Goal: Task Accomplishment & Management: Manage account settings

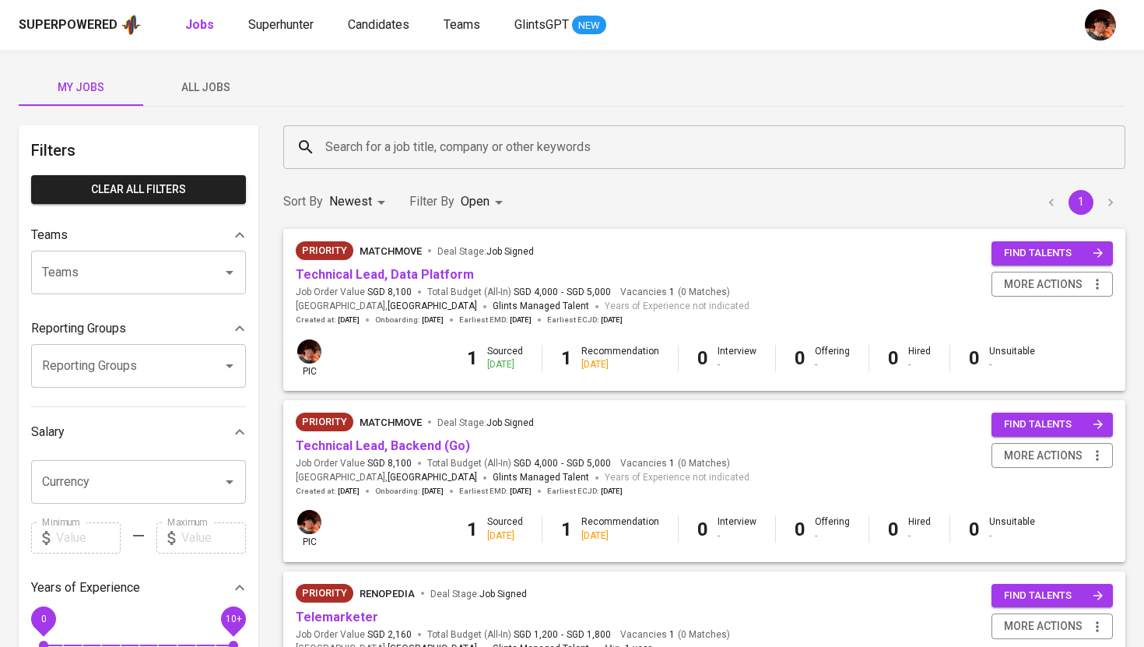
click at [220, 98] on button "All Jobs" at bounding box center [205, 86] width 125 height 37
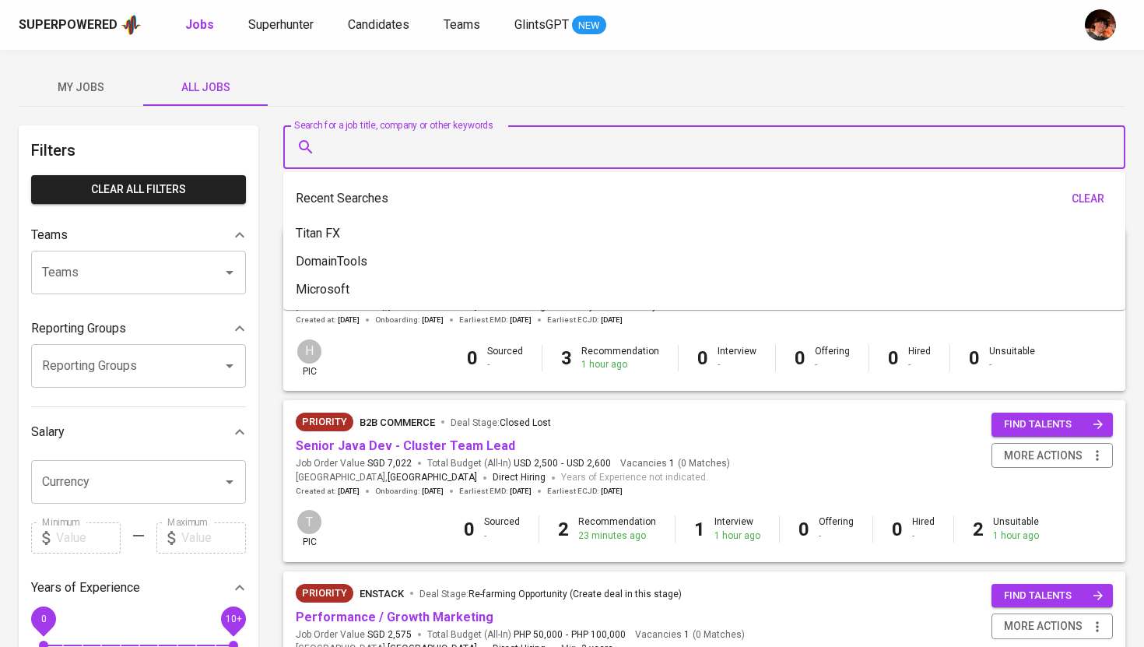
click at [399, 154] on input "Search for a job title, company or other keywords" at bounding box center [708, 147] width 774 height 30
click at [362, 236] on li "Titan FX" at bounding box center [704, 233] width 842 height 28
type input "Titan FX"
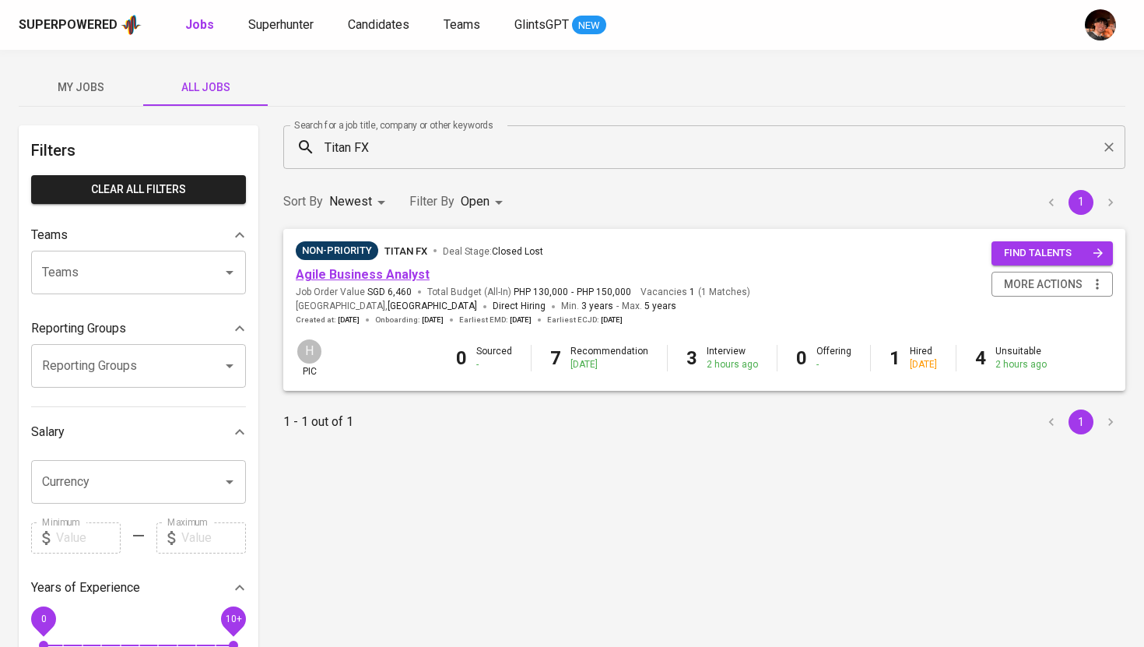
click at [367, 274] on link "Agile Business Analyst" at bounding box center [363, 274] width 134 height 15
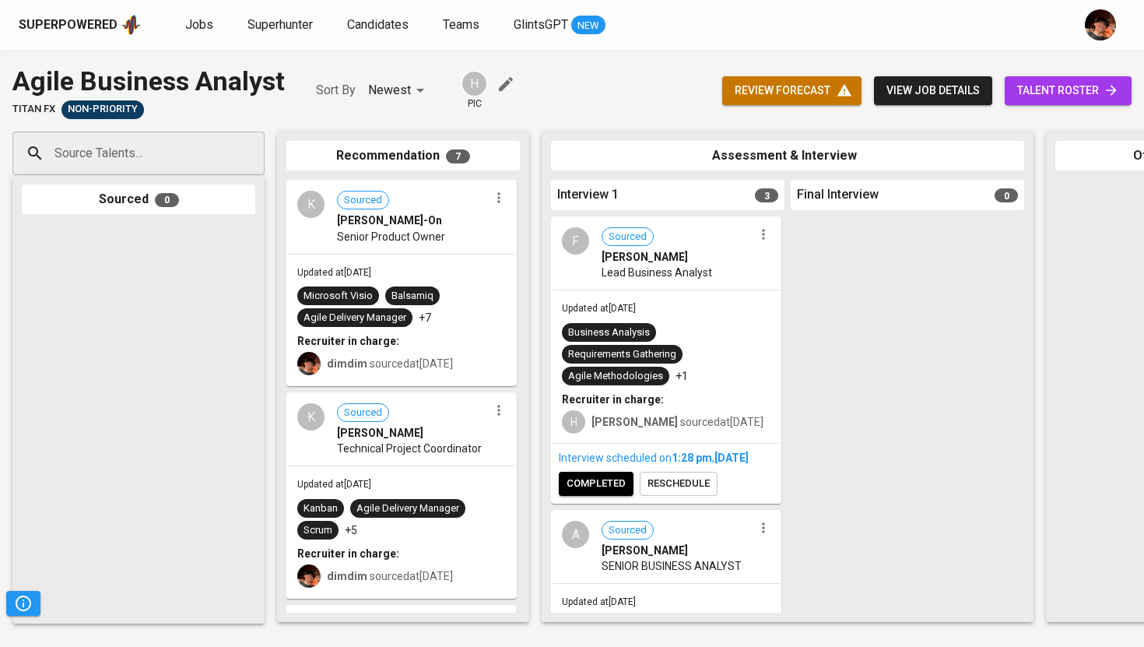
click at [1049, 93] on span "talent roster" at bounding box center [1068, 90] width 102 height 19
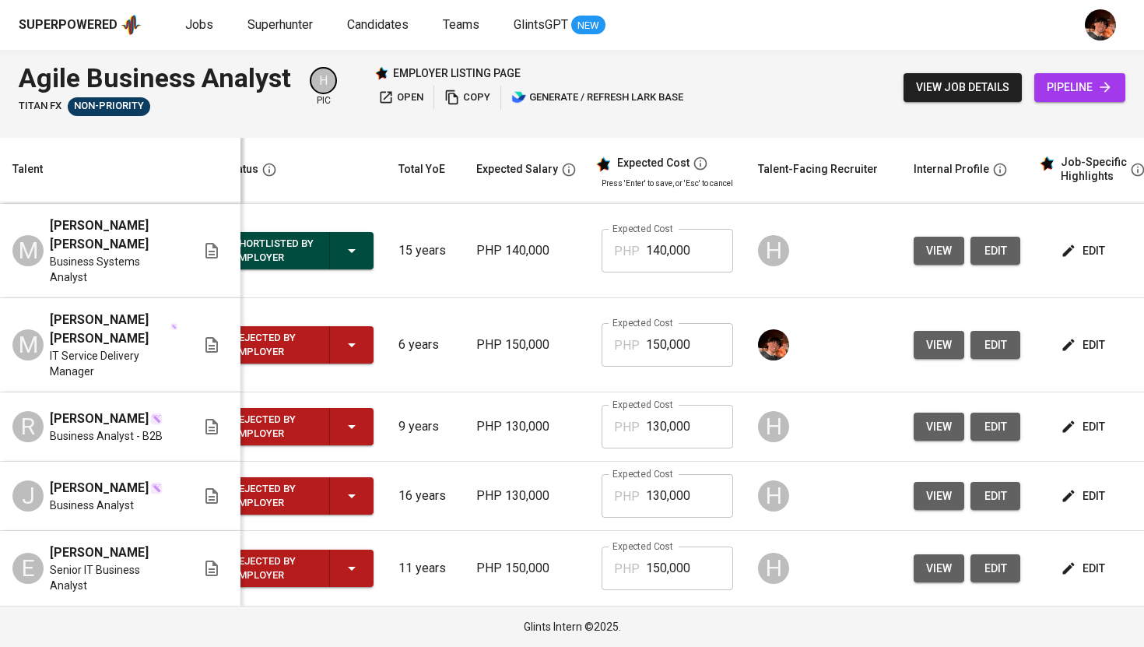
scroll to position [0, 34]
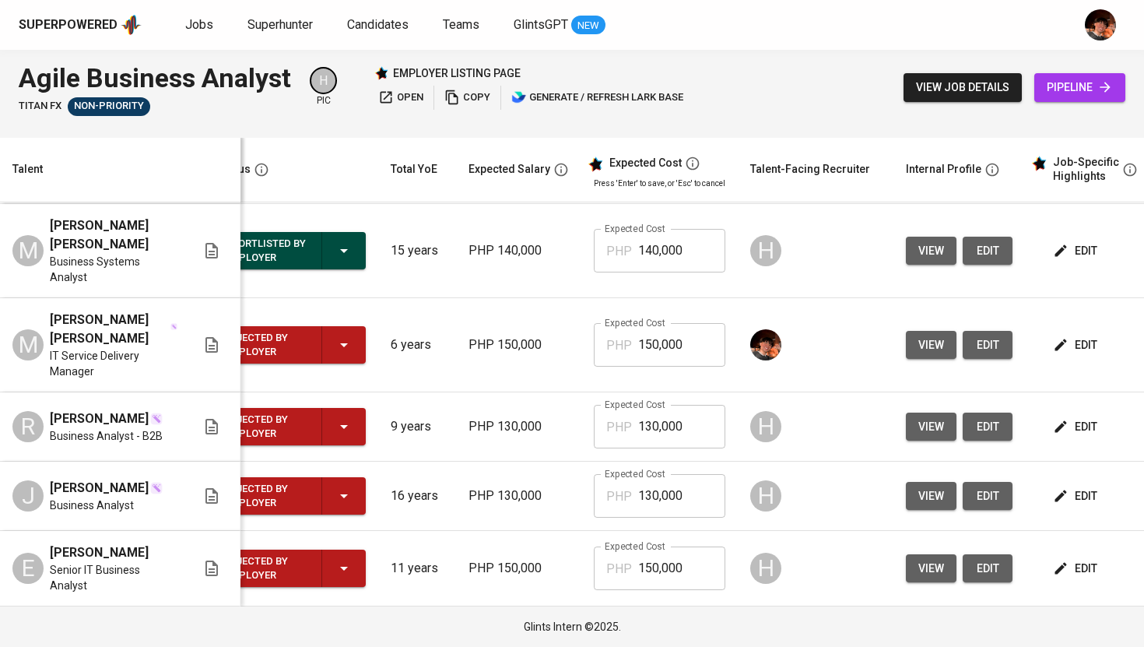
click at [918, 355] on span "view" at bounding box center [931, 344] width 26 height 19
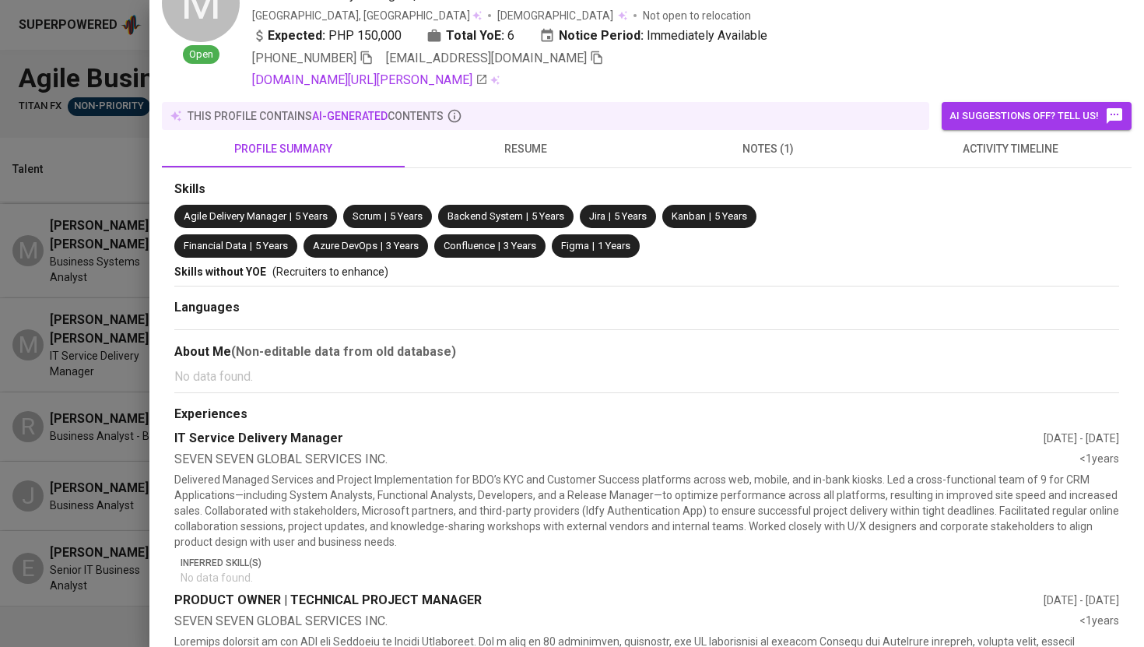
scroll to position [0, 0]
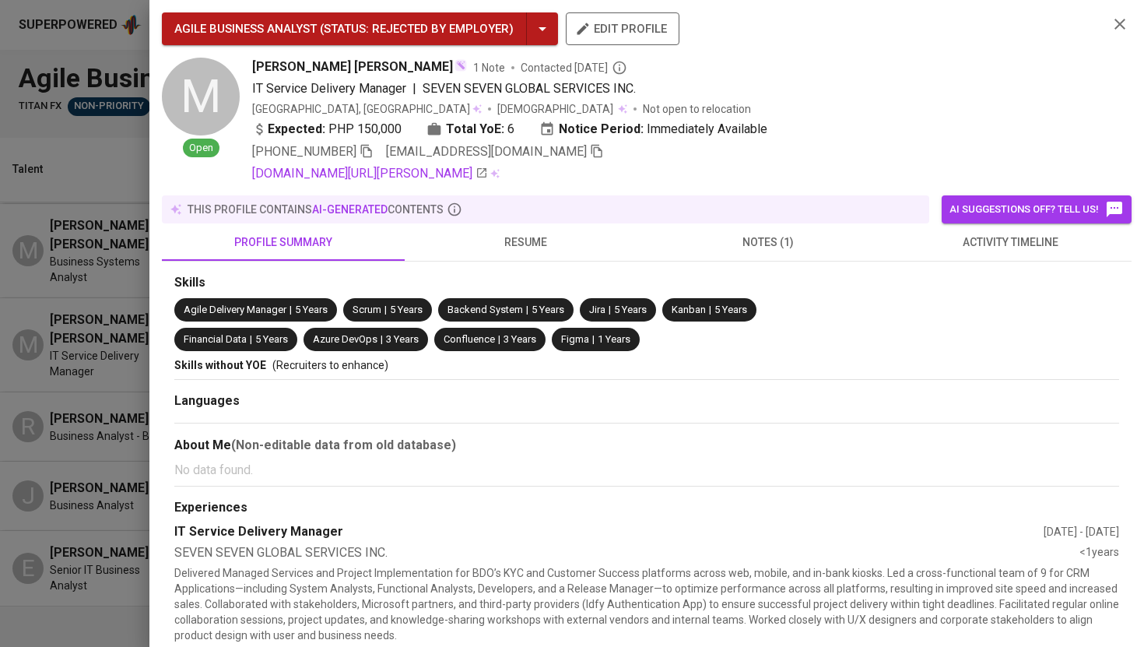
click at [1125, 22] on icon "button" at bounding box center [1120, 24] width 19 height 19
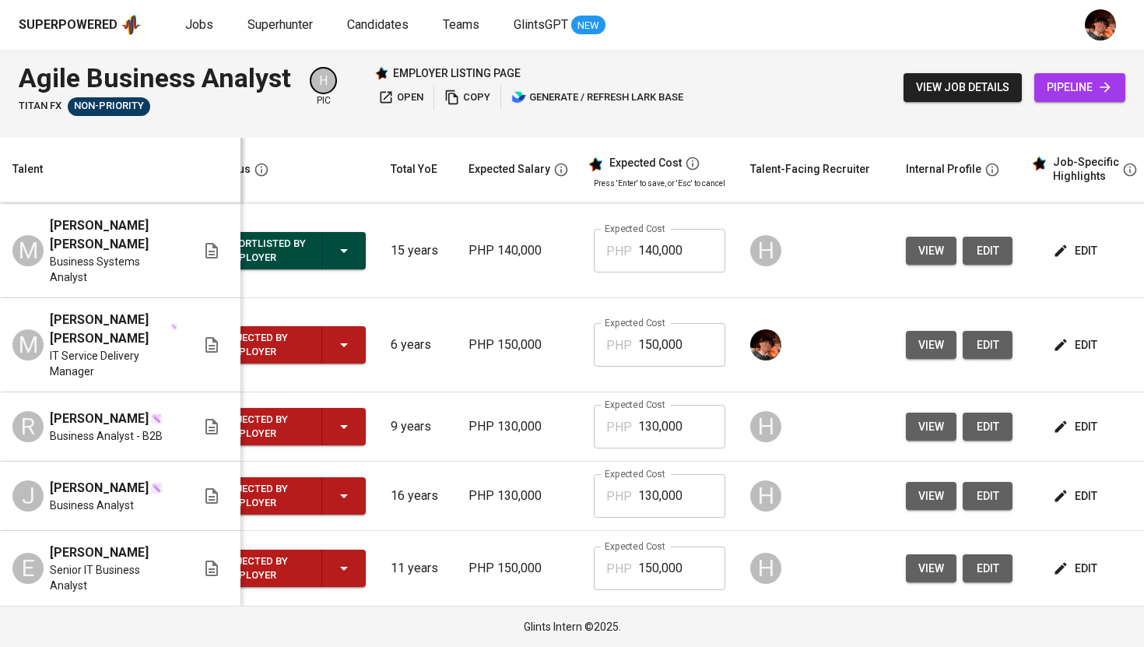
click at [1061, 355] on span "edit" at bounding box center [1076, 344] width 41 height 19
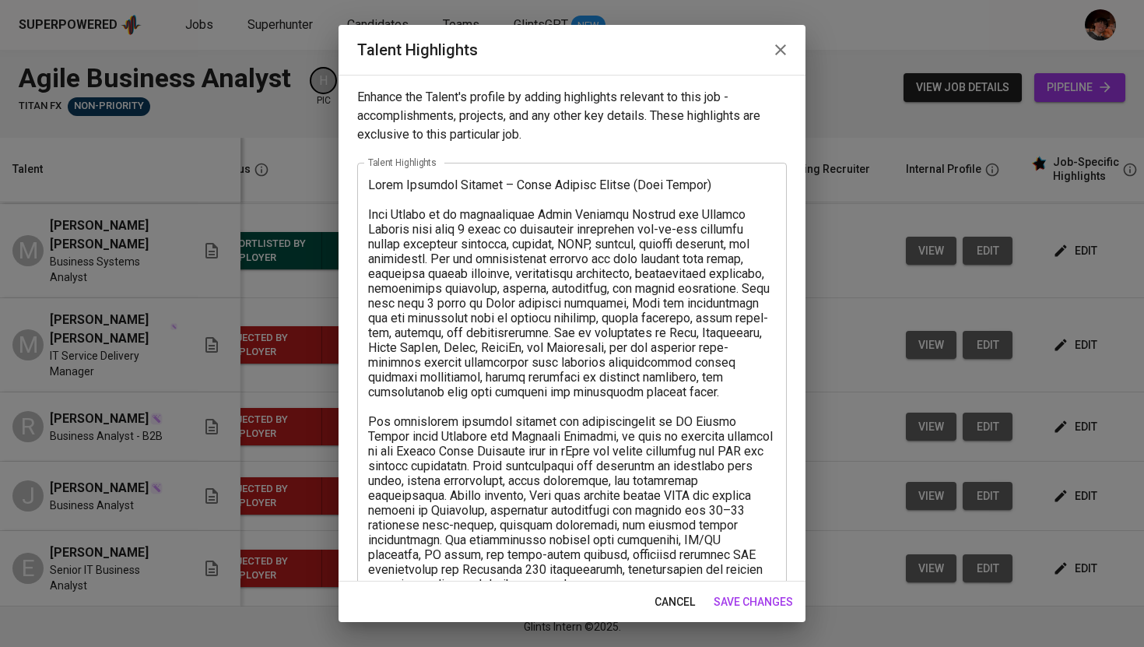
click at [781, 39] on button "button" at bounding box center [780, 49] width 37 height 37
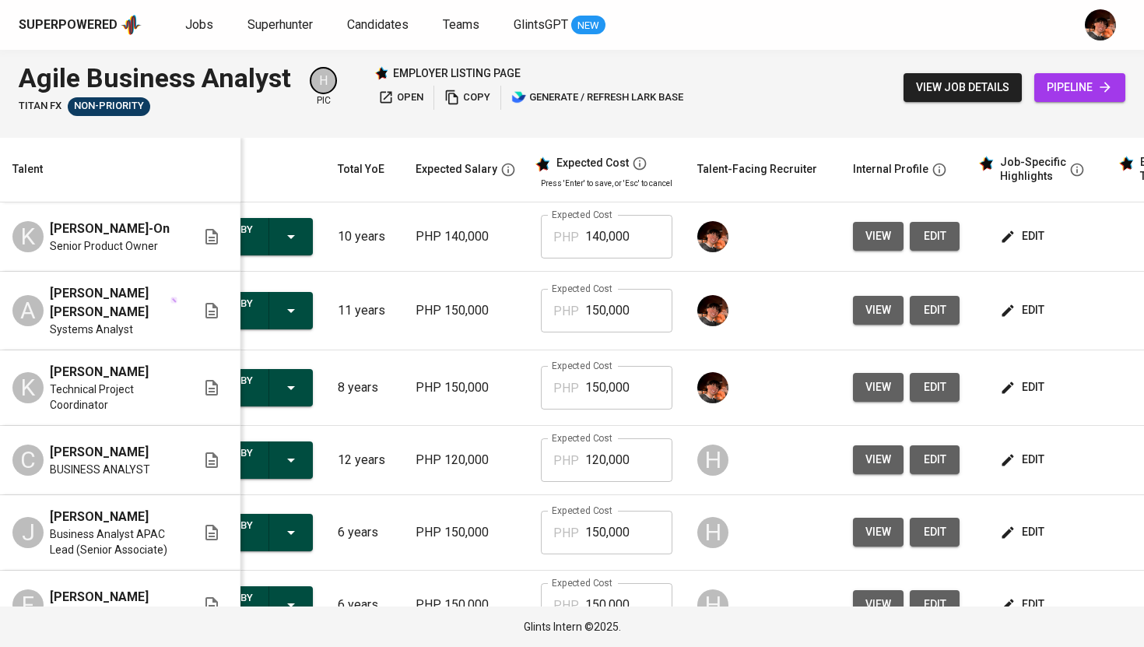
scroll to position [0, 88]
click at [1001, 462] on icon "button" at bounding box center [1007, 460] width 16 height 16
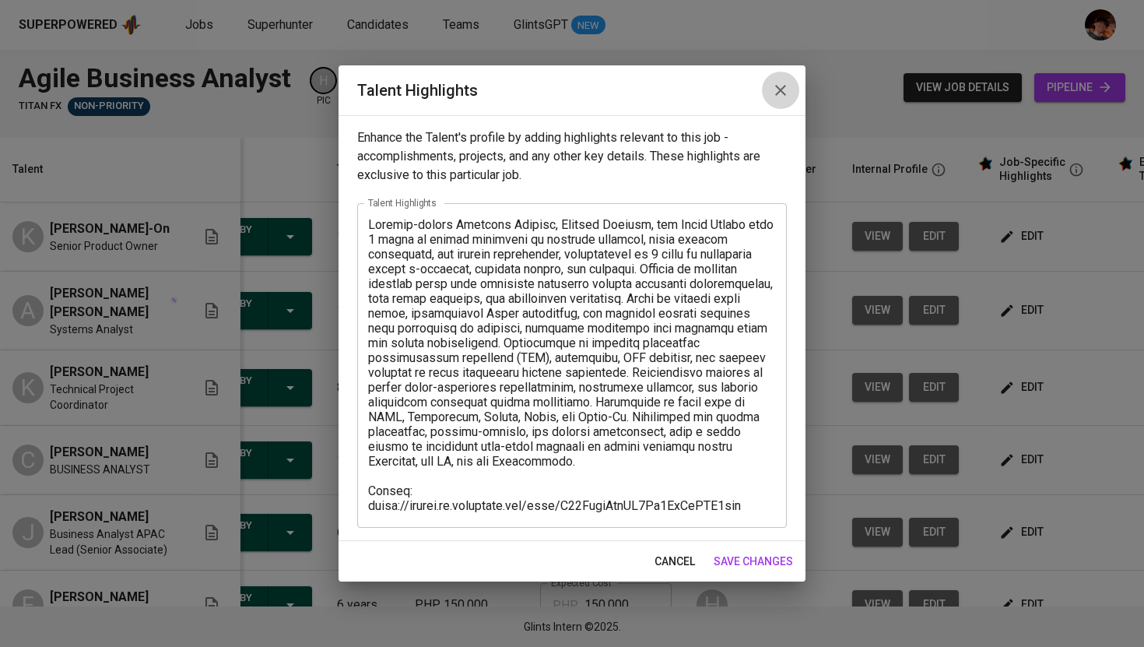
click at [791, 91] on button "button" at bounding box center [780, 90] width 37 height 37
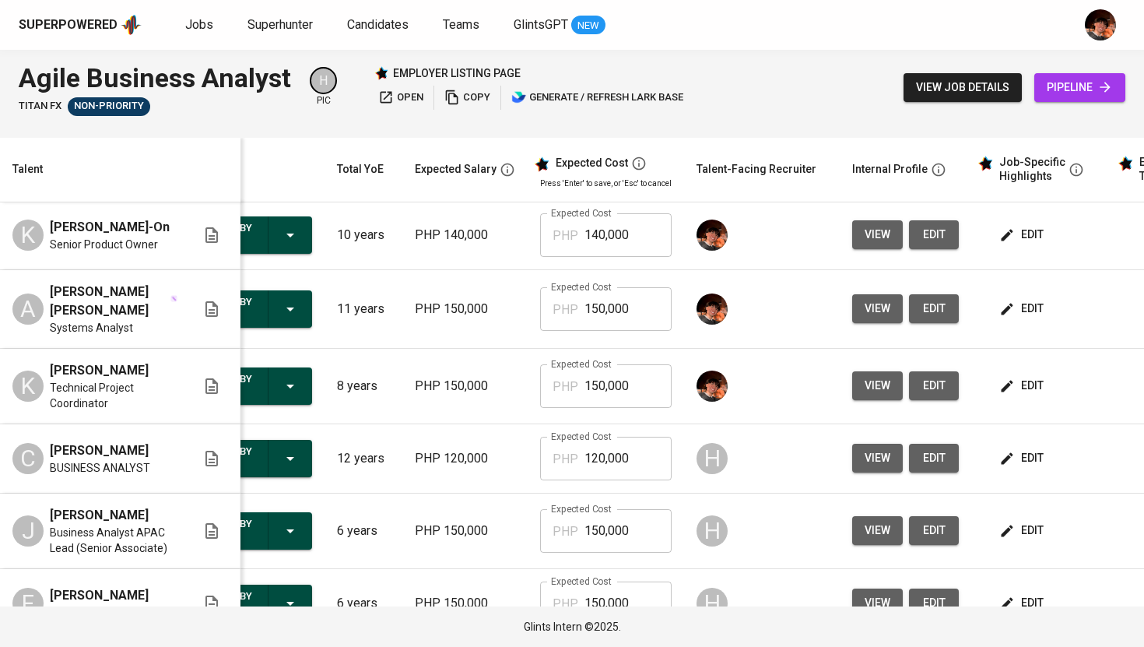
scroll to position [1, 88]
click at [865, 312] on span "view" at bounding box center [878, 309] width 26 height 19
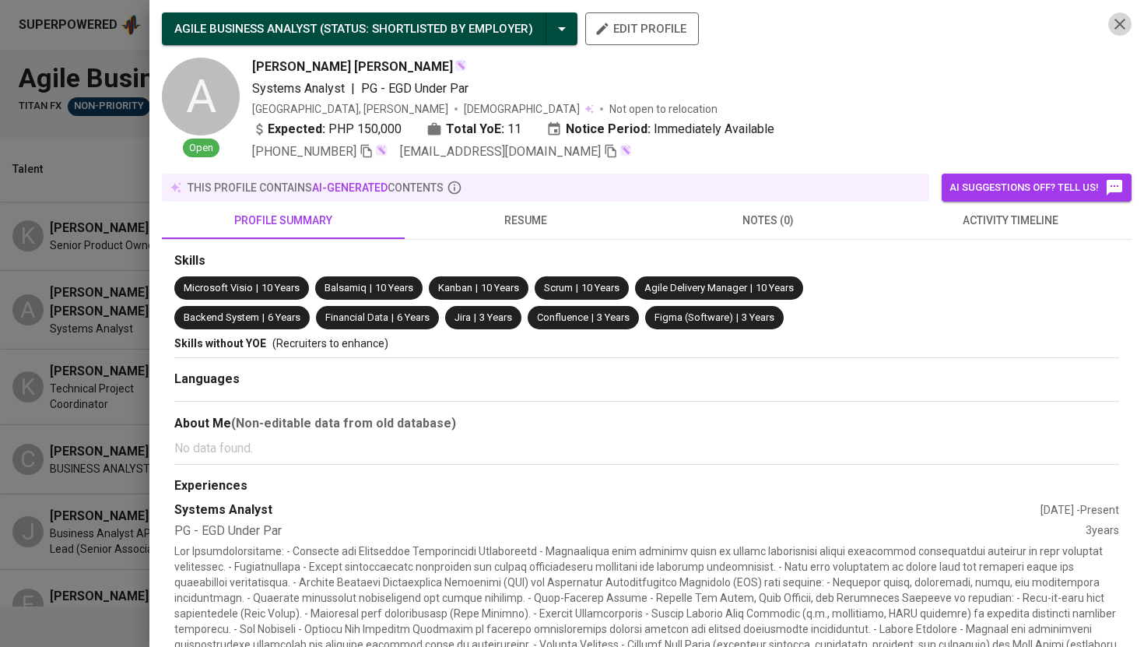
click at [1118, 26] on icon "button" at bounding box center [1119, 24] width 11 height 11
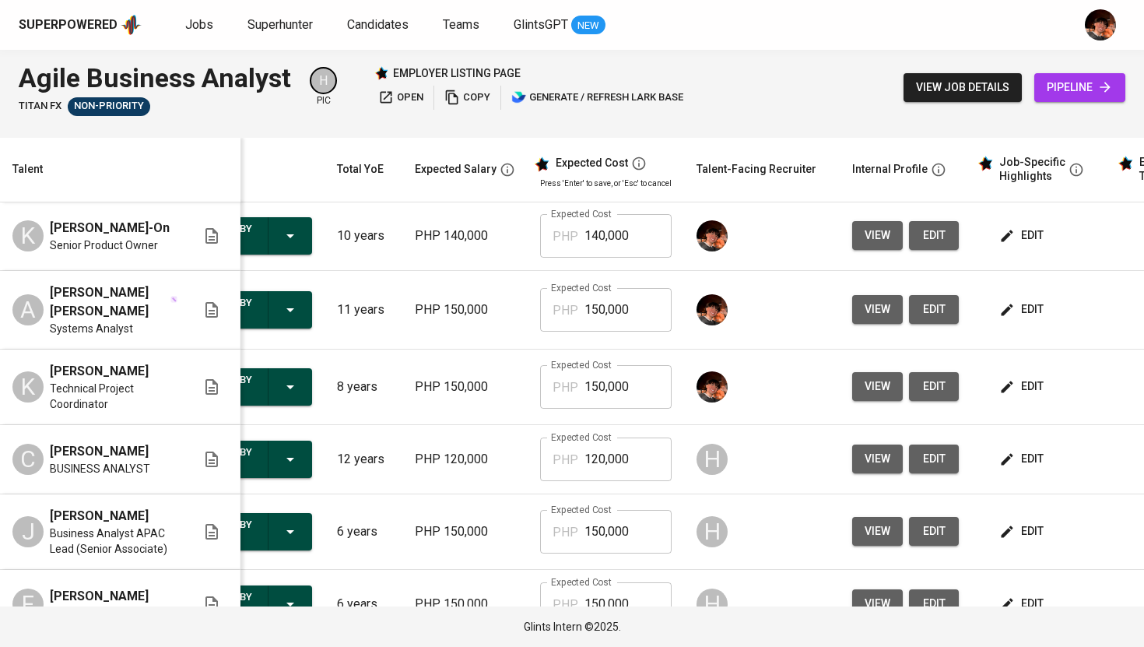
click at [997, 335] on td "edit" at bounding box center [1041, 310] width 140 height 79
click at [1011, 317] on span "edit" at bounding box center [1022, 309] width 41 height 19
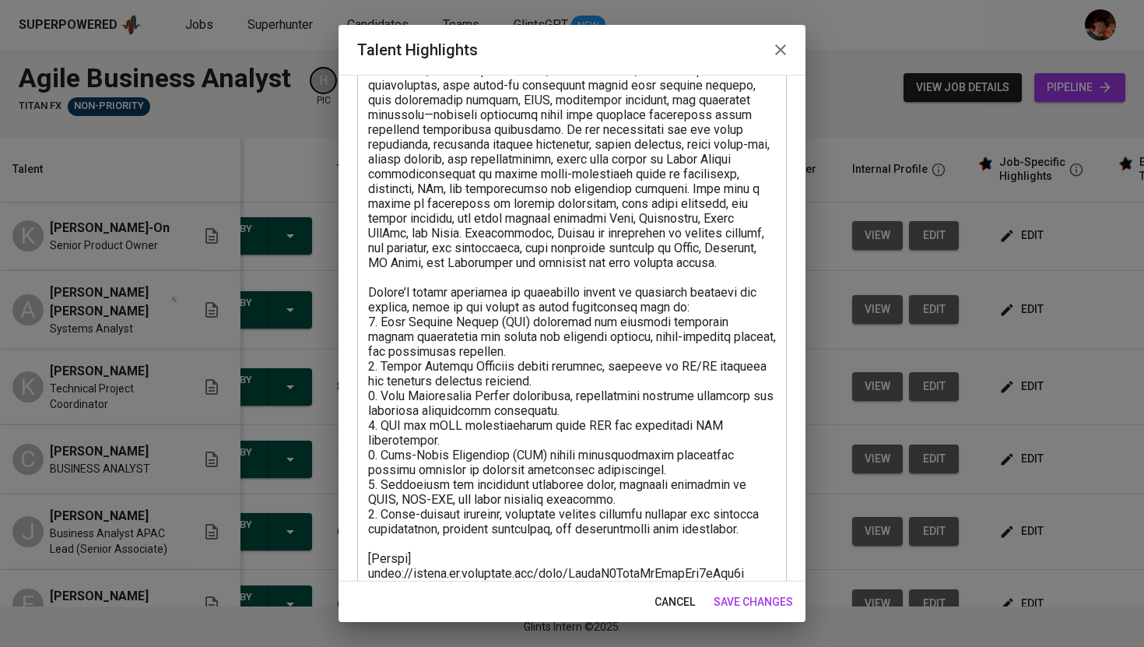
scroll to position [223, 0]
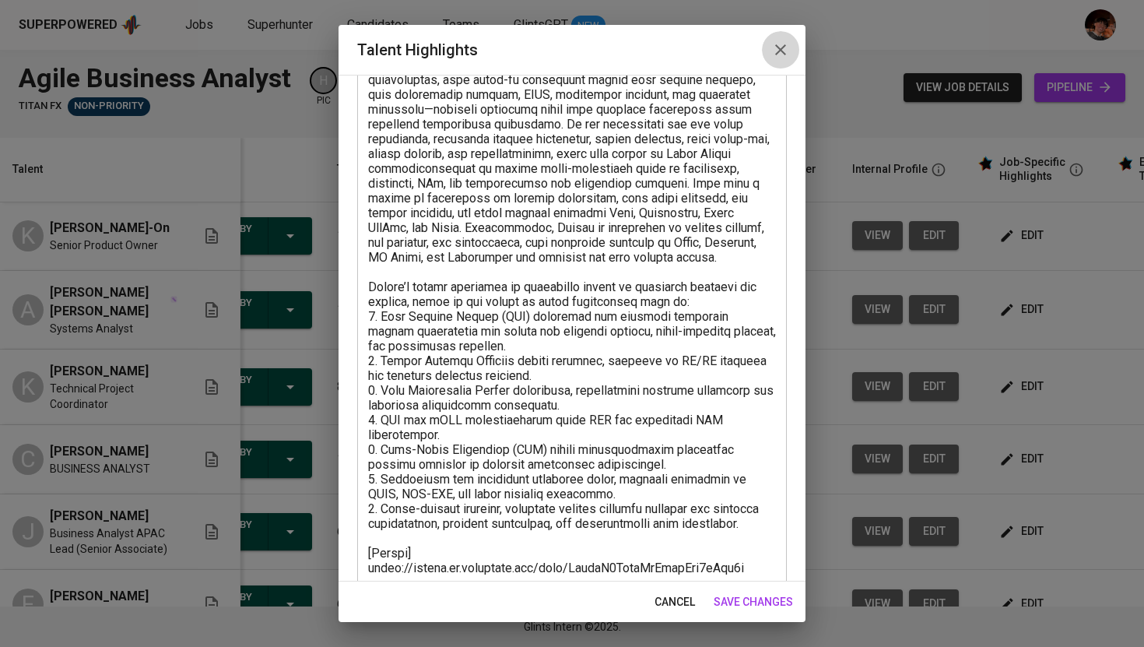
click at [787, 58] on icon "button" at bounding box center [780, 49] width 19 height 19
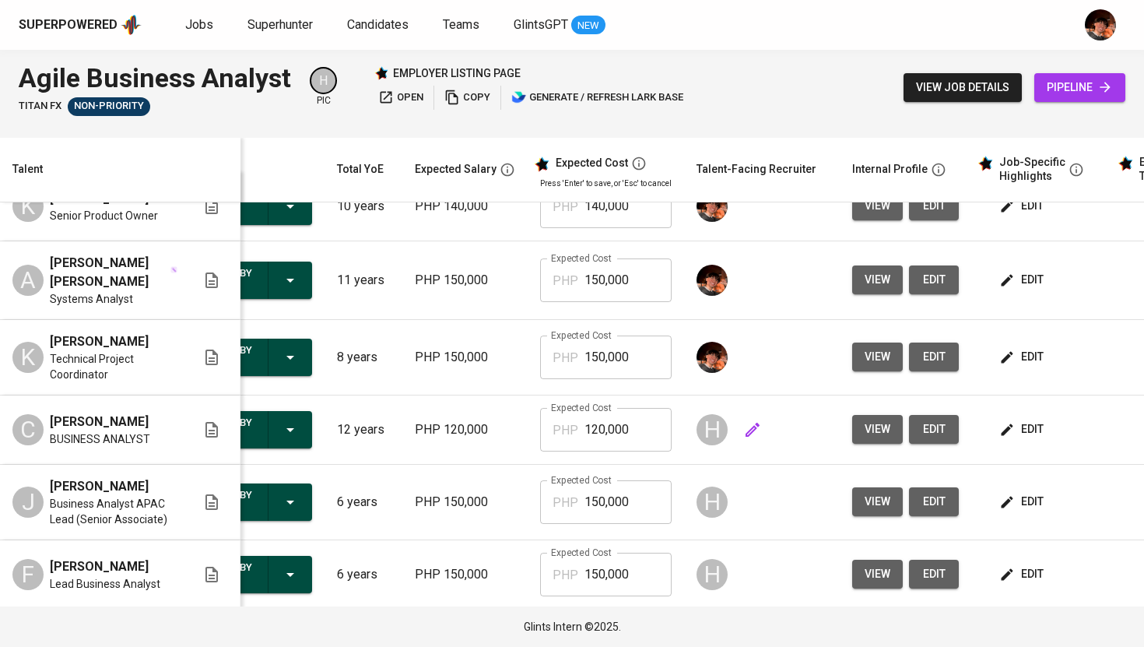
scroll to position [0, 88]
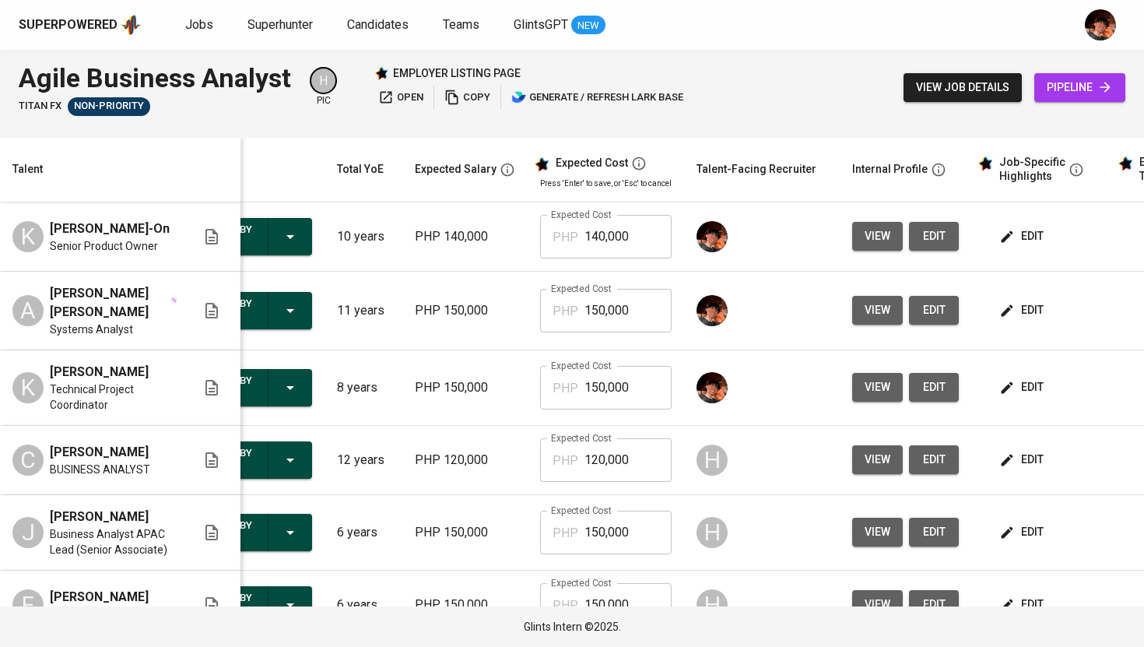
click at [1002, 395] on icon "button" at bounding box center [1007, 388] width 16 height 16
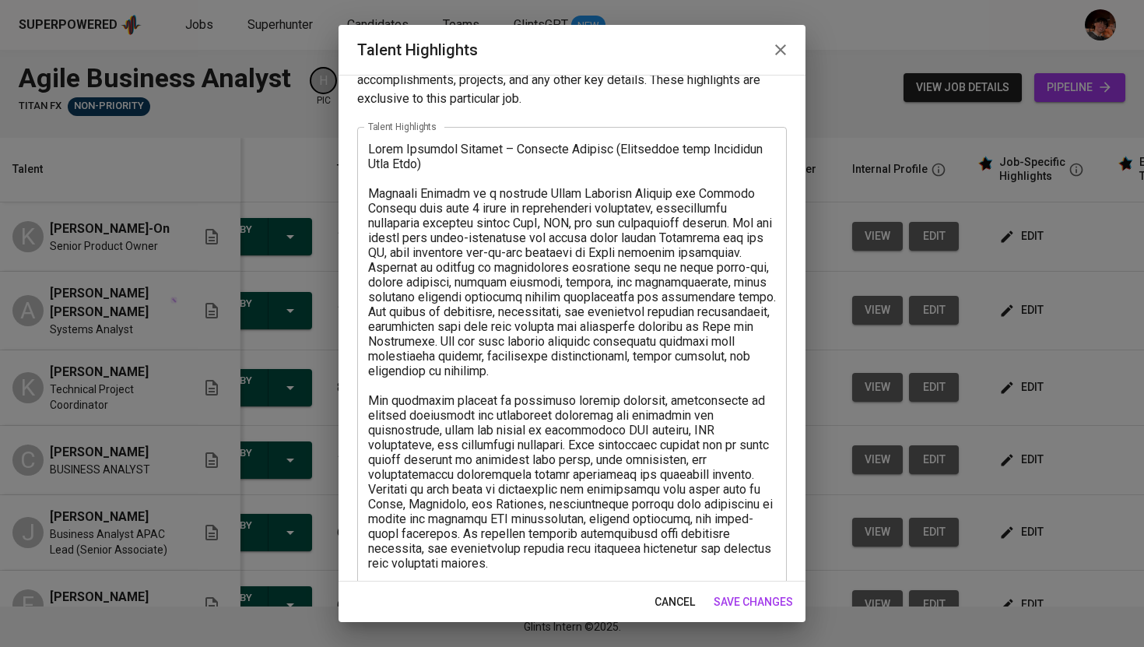
scroll to position [37, 0]
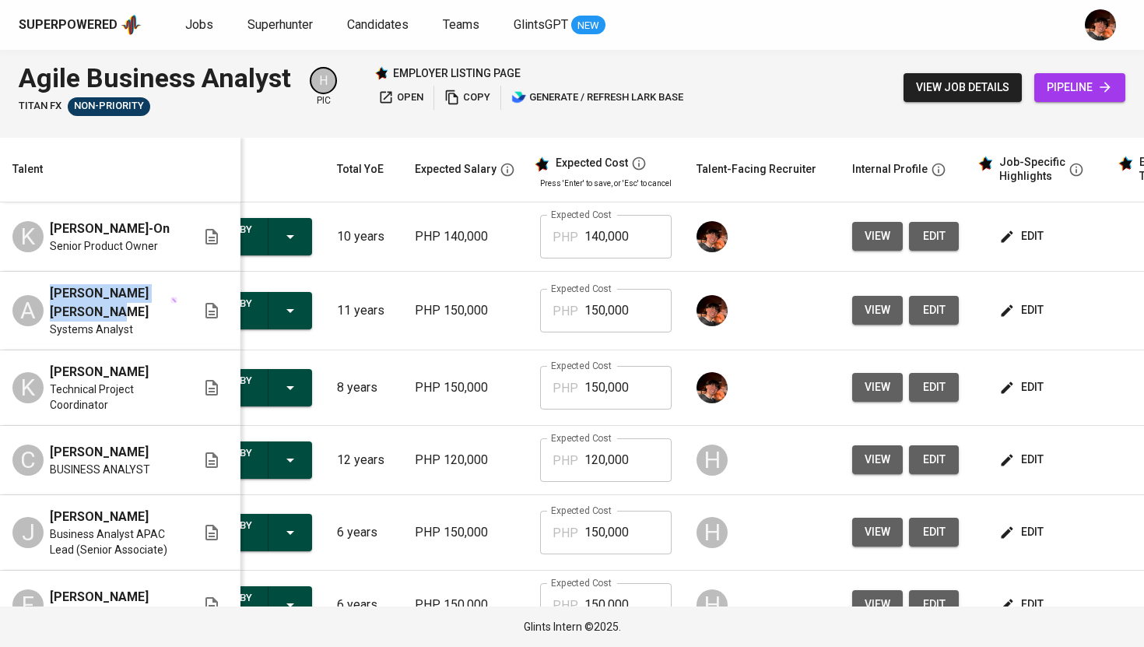
drag, startPoint x: 114, startPoint y: 322, endPoint x: 47, endPoint y: 304, distance: 69.5
click at [47, 304] on div "A [PERSON_NAME] [PERSON_NAME] Systems Analyst" at bounding box center [104, 310] width 184 height 53
copy span "[PERSON_NAME] [PERSON_NAME]"
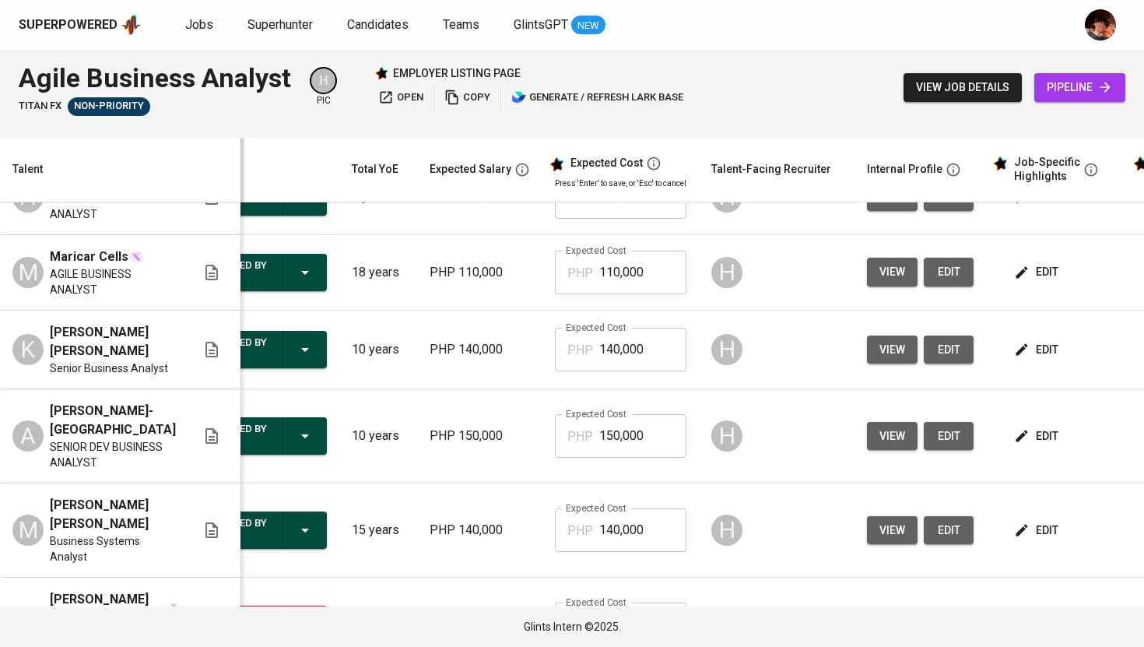
scroll to position [486, 73]
